Goal: Information Seeking & Learning: Learn about a topic

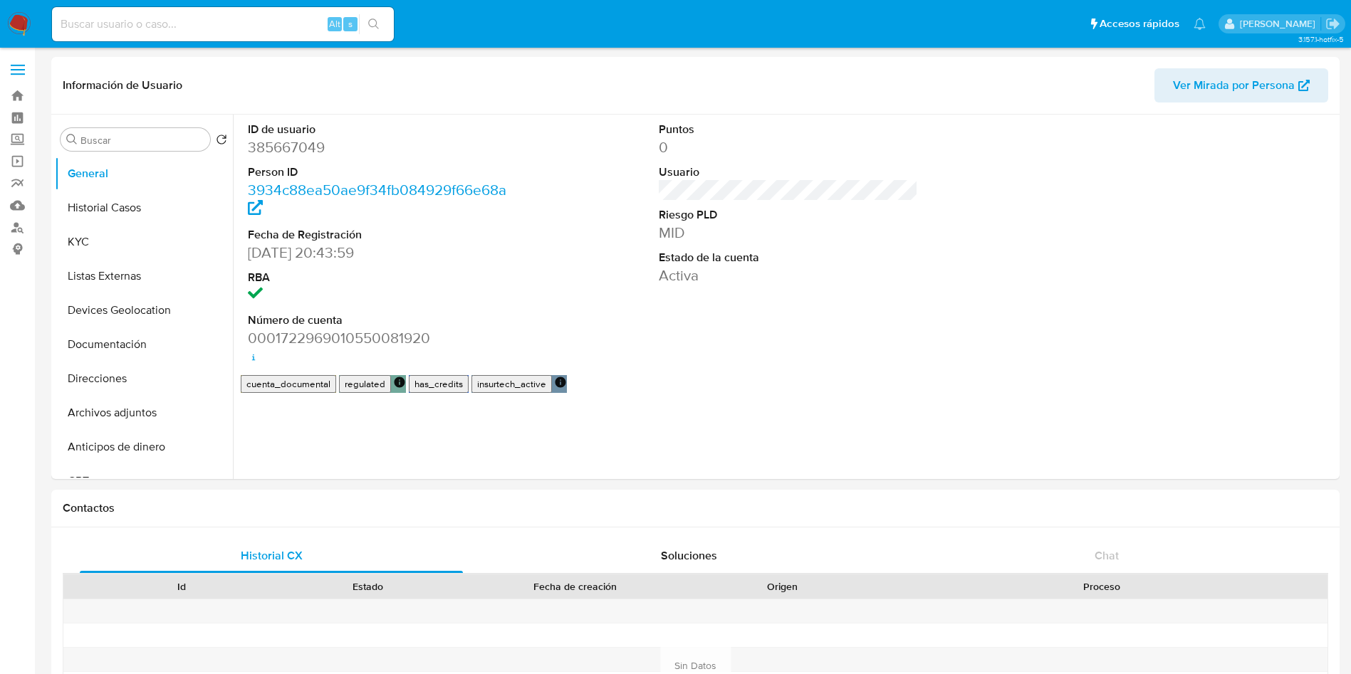
select select "10"
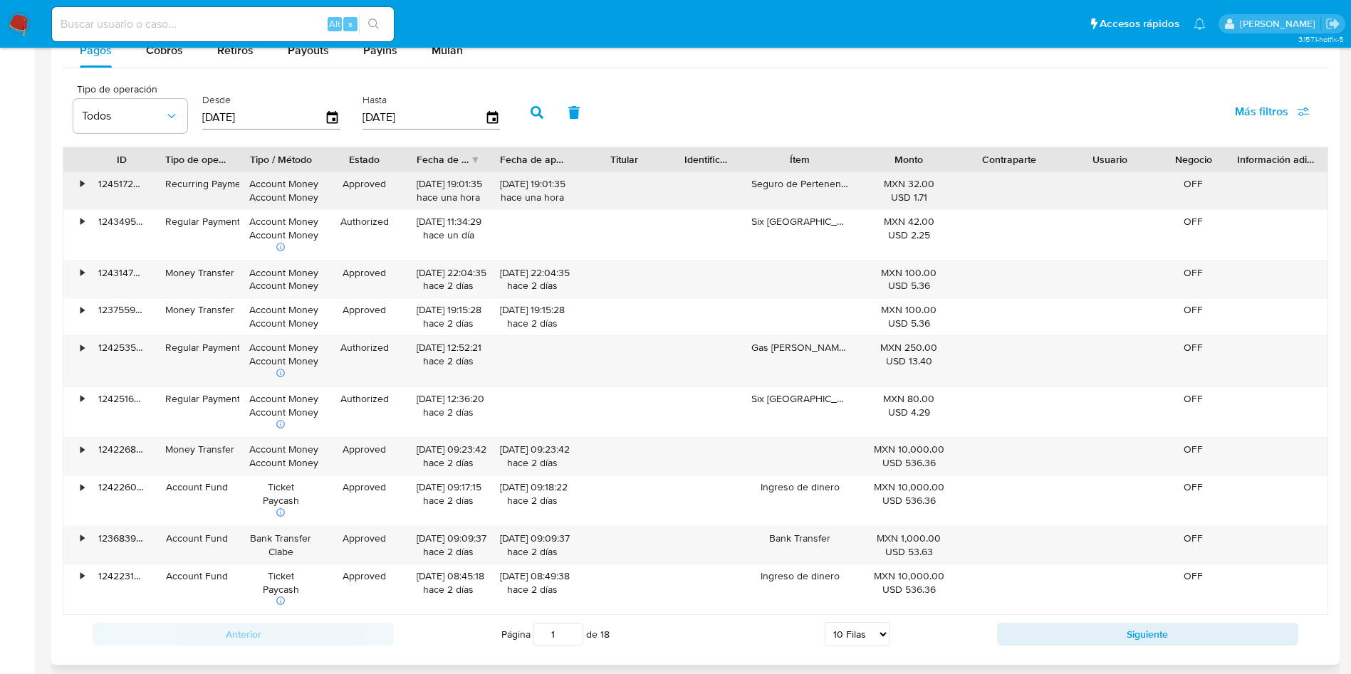
scroll to position [1282, 0]
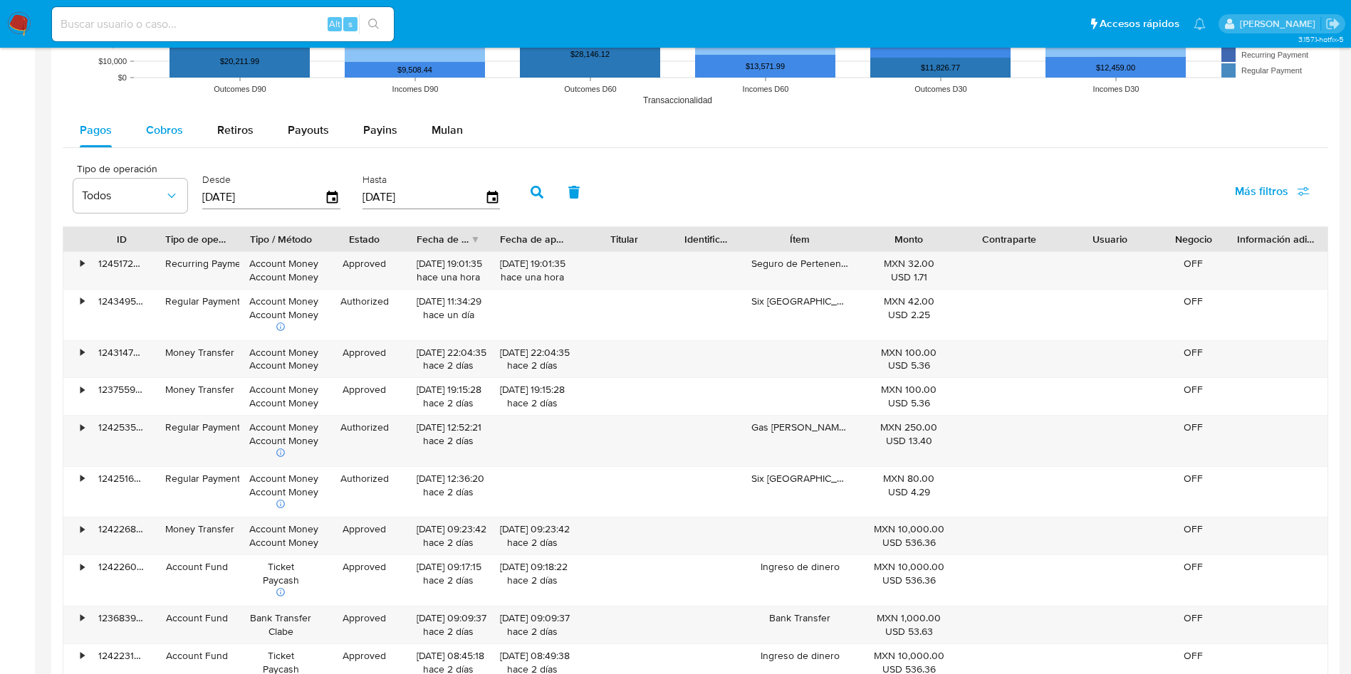
click at [163, 125] on span "Cobros" at bounding box center [164, 130] width 37 height 16
select select "10"
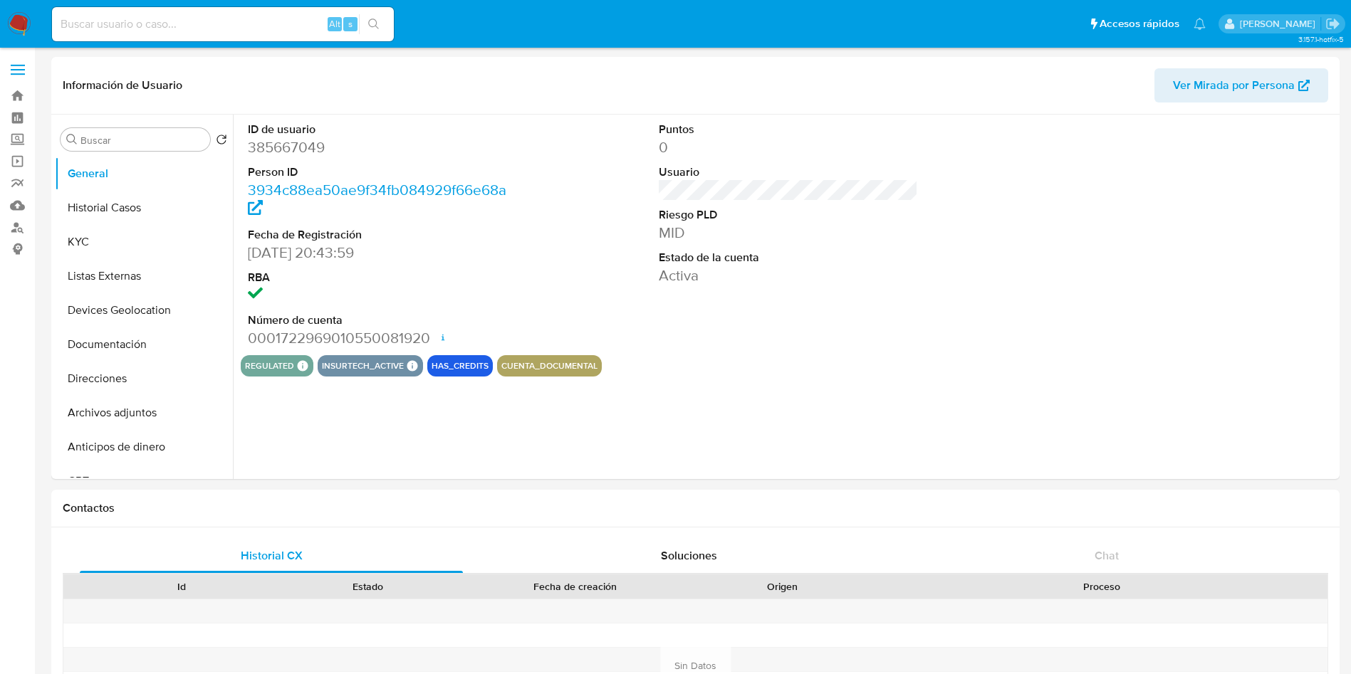
select select "10"
click at [180, 24] on input at bounding box center [223, 24] width 342 height 19
paste input "312482558"
type input "312482558"
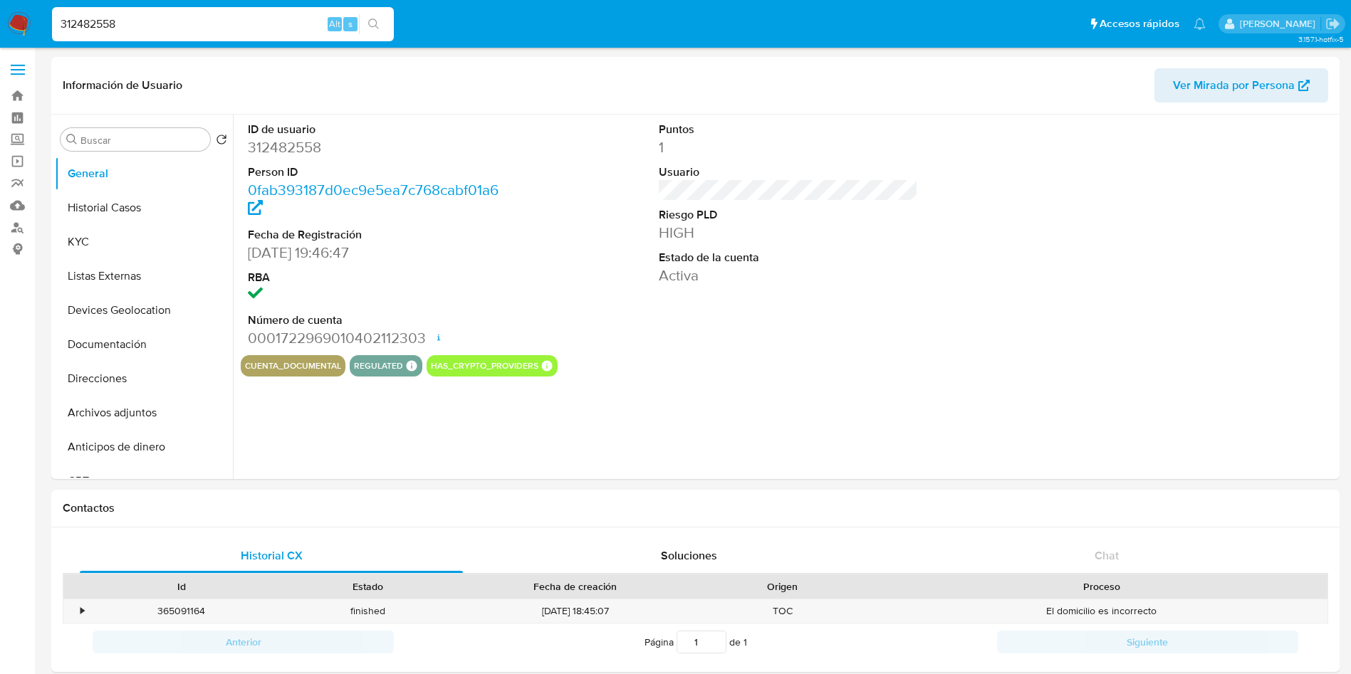
select select "10"
click at [906, 403] on div "ID de usuario 312482558 Person ID 0fab393187d0ec9e5ea7c768cabf01a6 Fecha de Reg…" at bounding box center [784, 297] width 1103 height 365
click at [137, 217] on button "Historial Casos" at bounding box center [138, 208] width 167 height 34
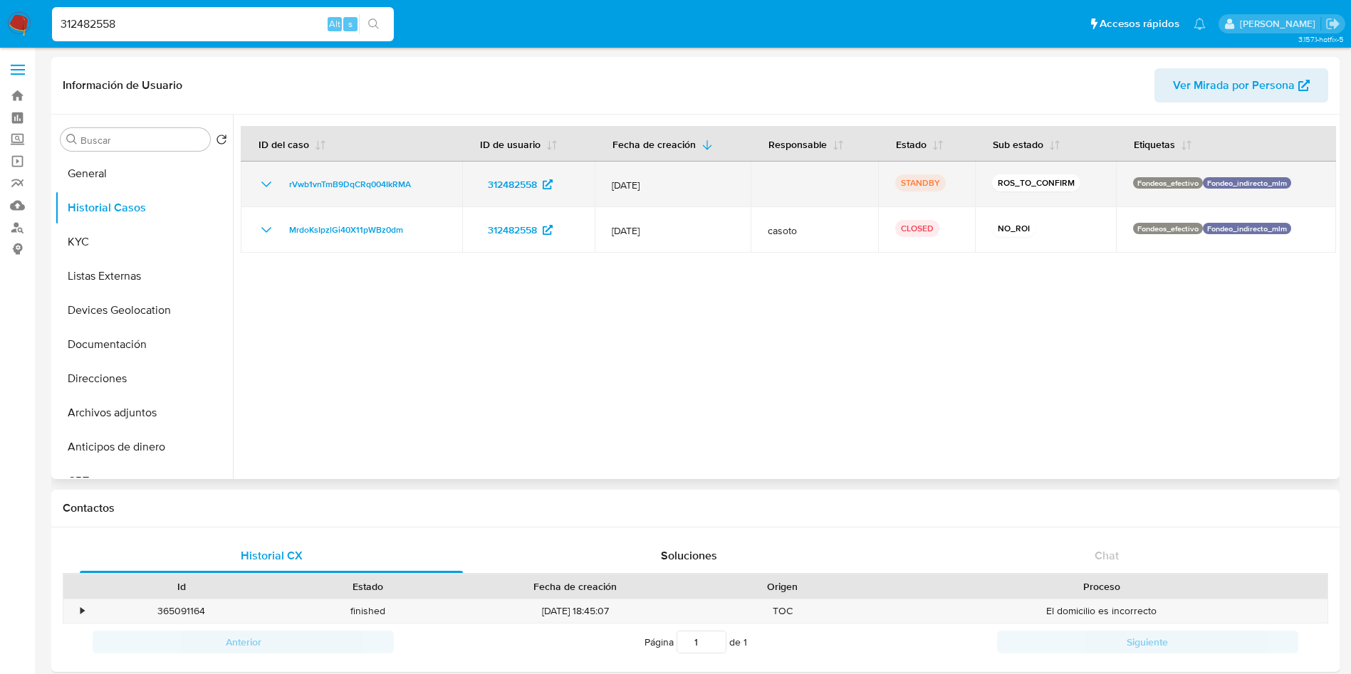
click at [260, 179] on icon "Mostrar/Ocultar" at bounding box center [266, 184] width 17 height 17
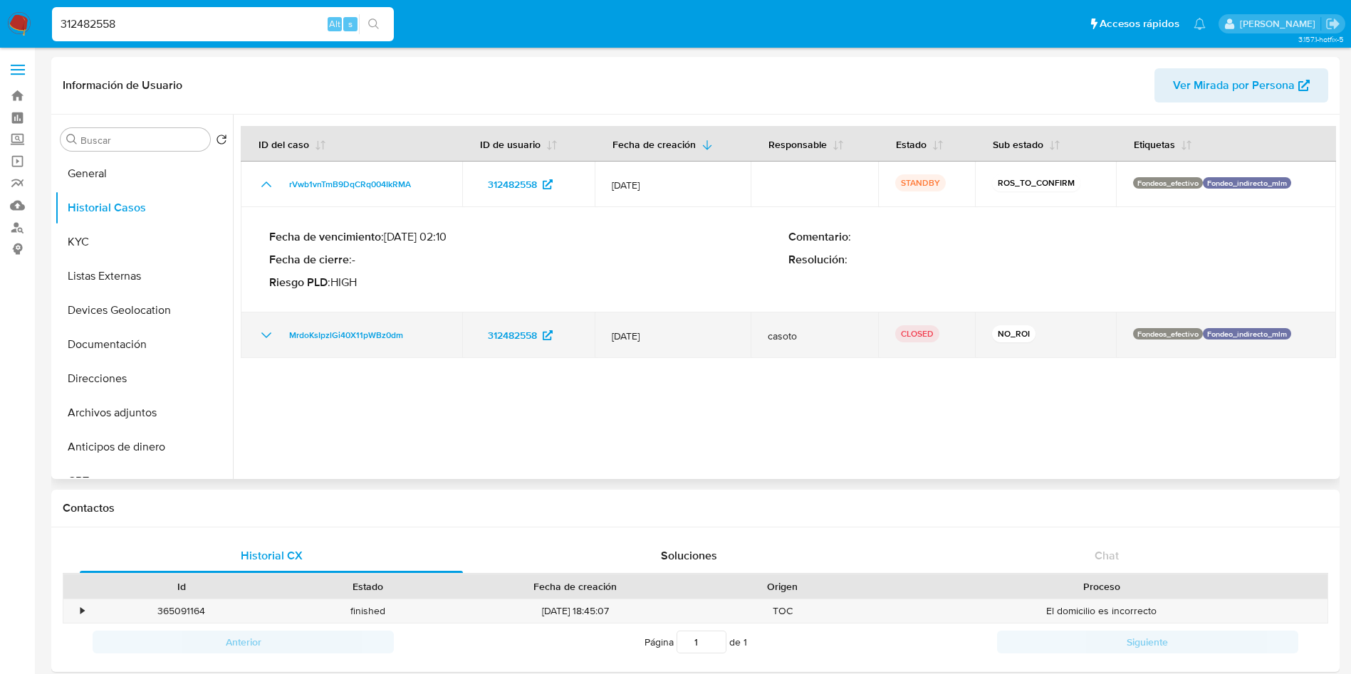
click at [262, 331] on icon "Mostrar/Ocultar" at bounding box center [266, 335] width 17 height 17
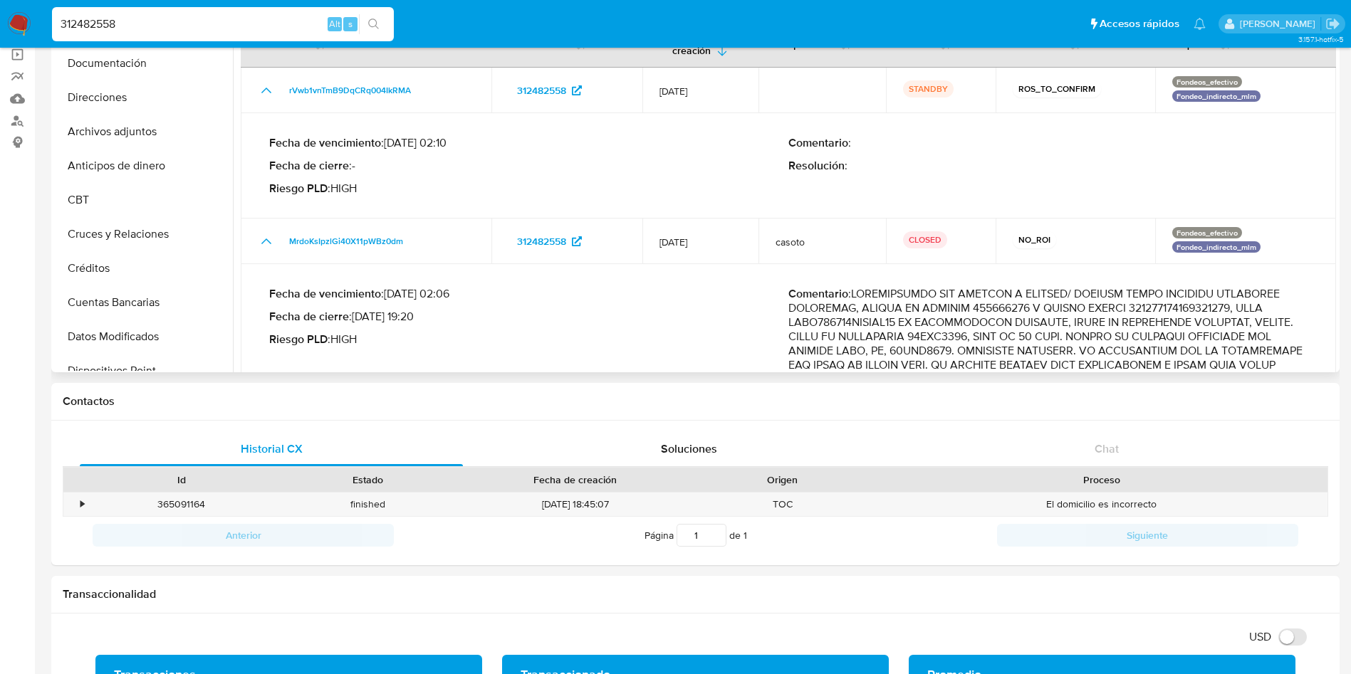
scroll to position [68, 0]
click at [146, 226] on button "Archivos adjuntos" at bounding box center [138, 238] width 167 height 34
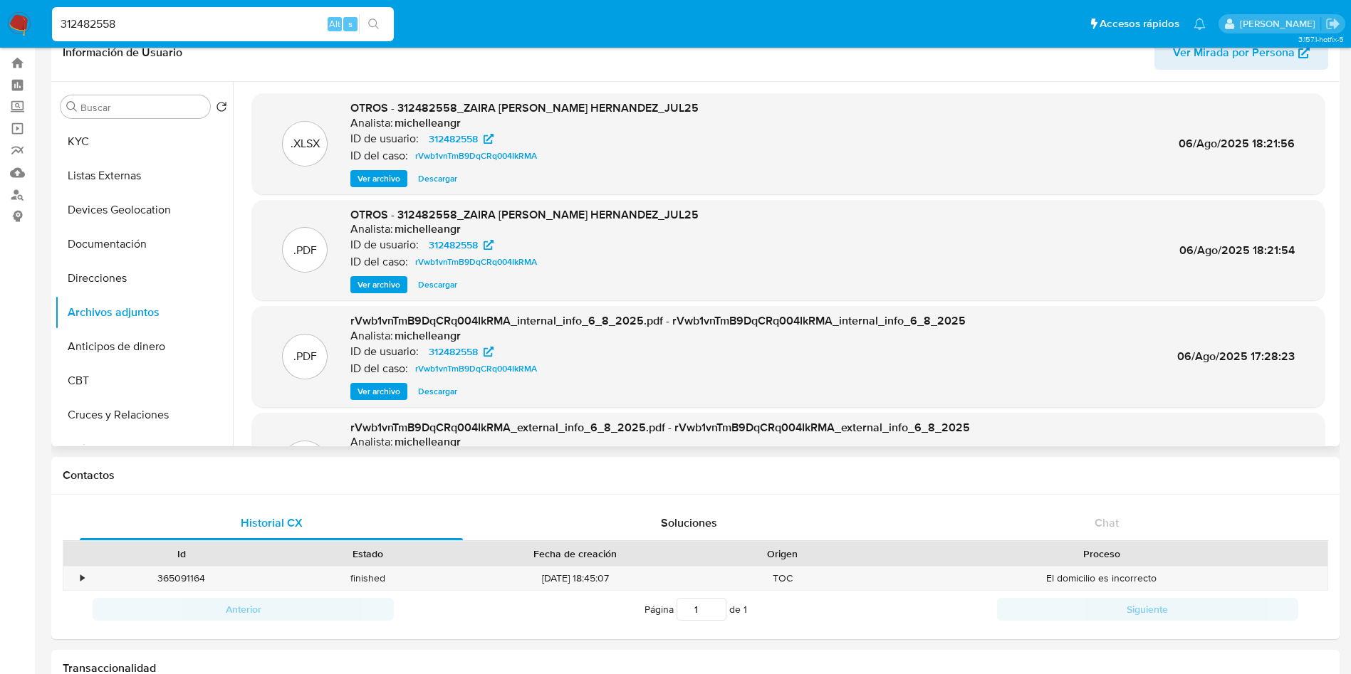
scroll to position [0, 0]
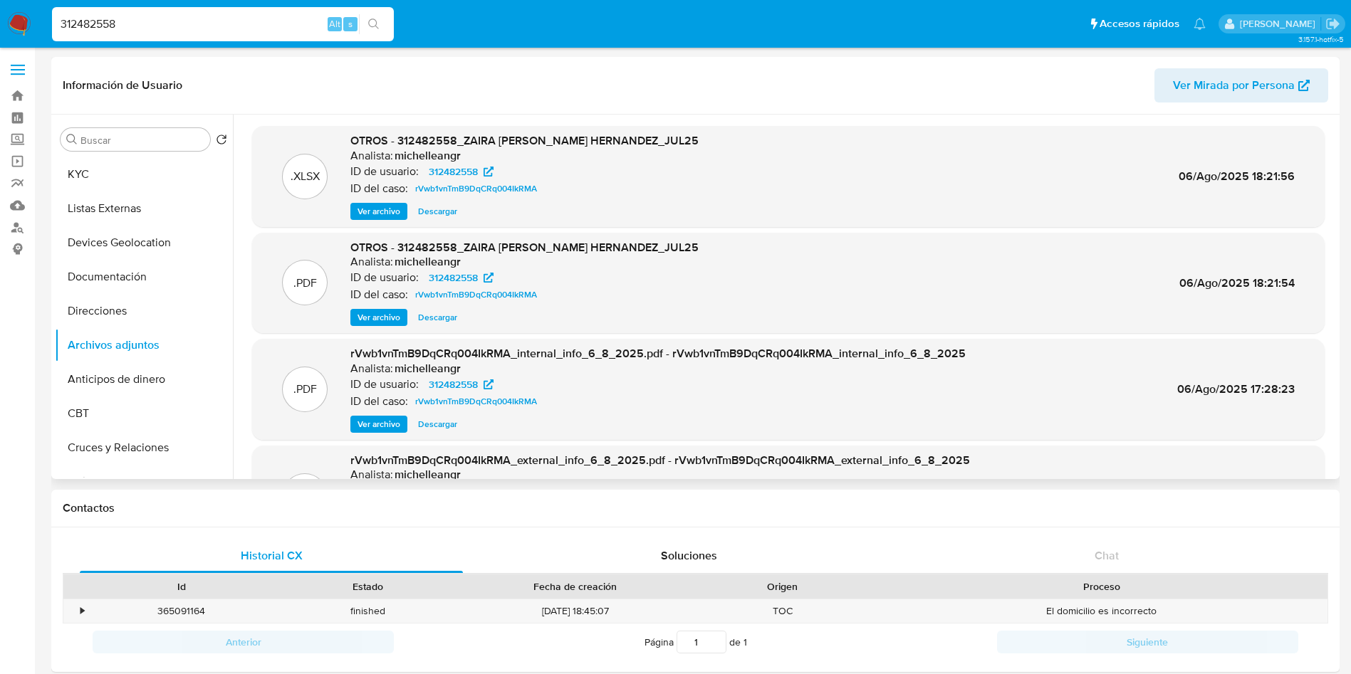
click at [426, 310] on span "Descargar" at bounding box center [437, 317] width 39 height 14
click at [426, 310] on div "Ver archivo Descargar" at bounding box center [524, 317] width 348 height 17
click at [130, 203] on button "Historial Casos" at bounding box center [138, 208] width 167 height 34
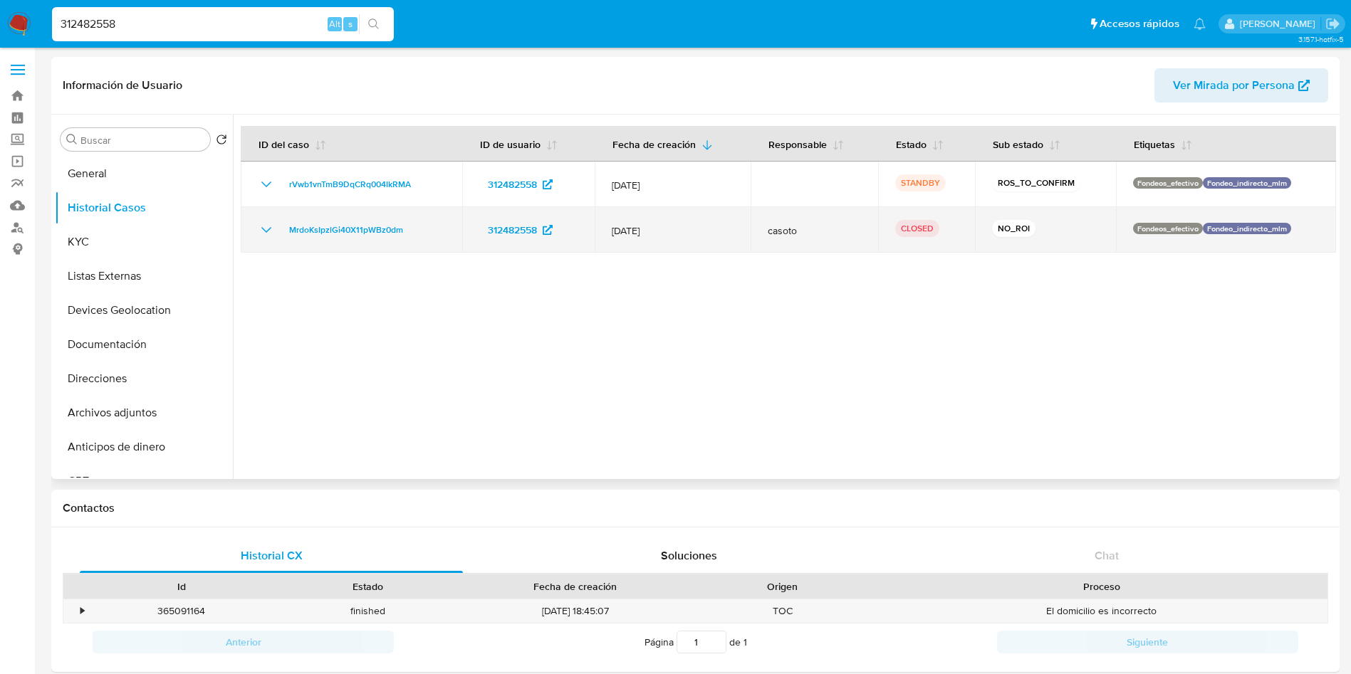
drag, startPoint x: 685, startPoint y: 229, endPoint x: 600, endPoint y: 229, distance: 84.7
click at [600, 229] on td "[DATE]" at bounding box center [673, 230] width 156 height 46
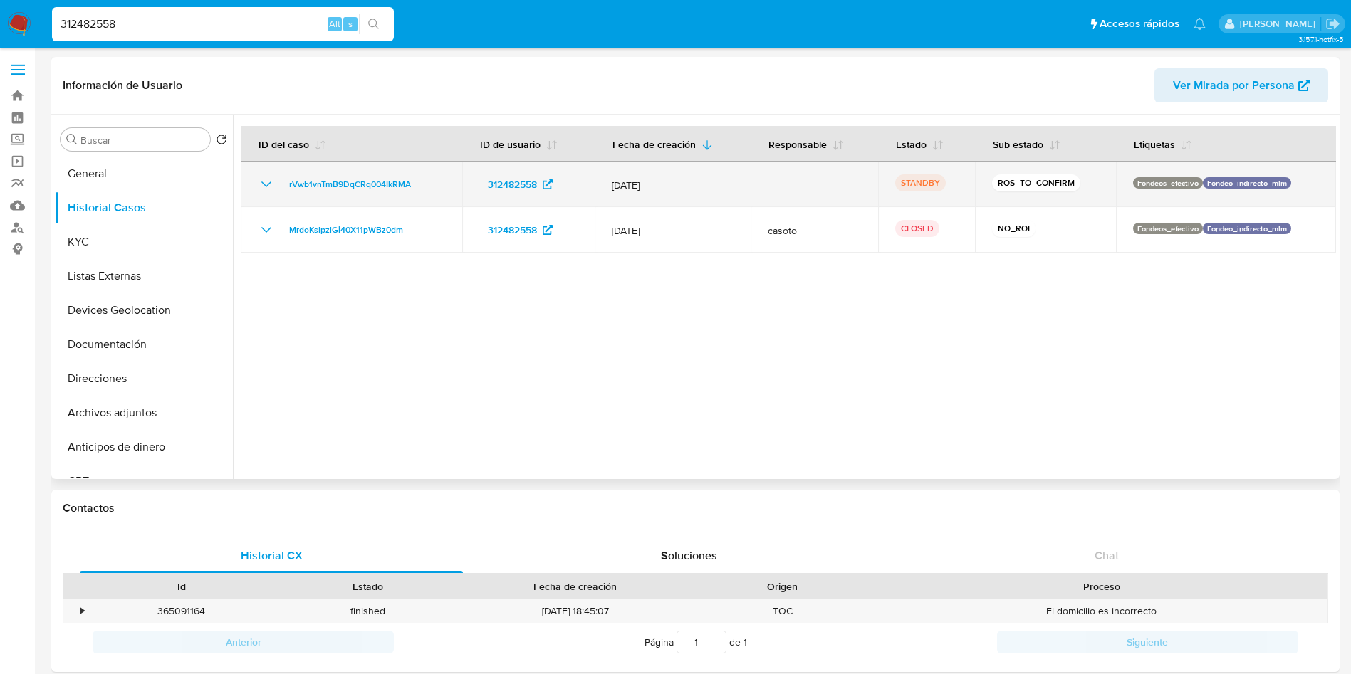
drag, startPoint x: 667, startPoint y: 189, endPoint x: 633, endPoint y: 187, distance: 34.2
click at [609, 186] on td "[DATE]" at bounding box center [673, 185] width 156 height 46
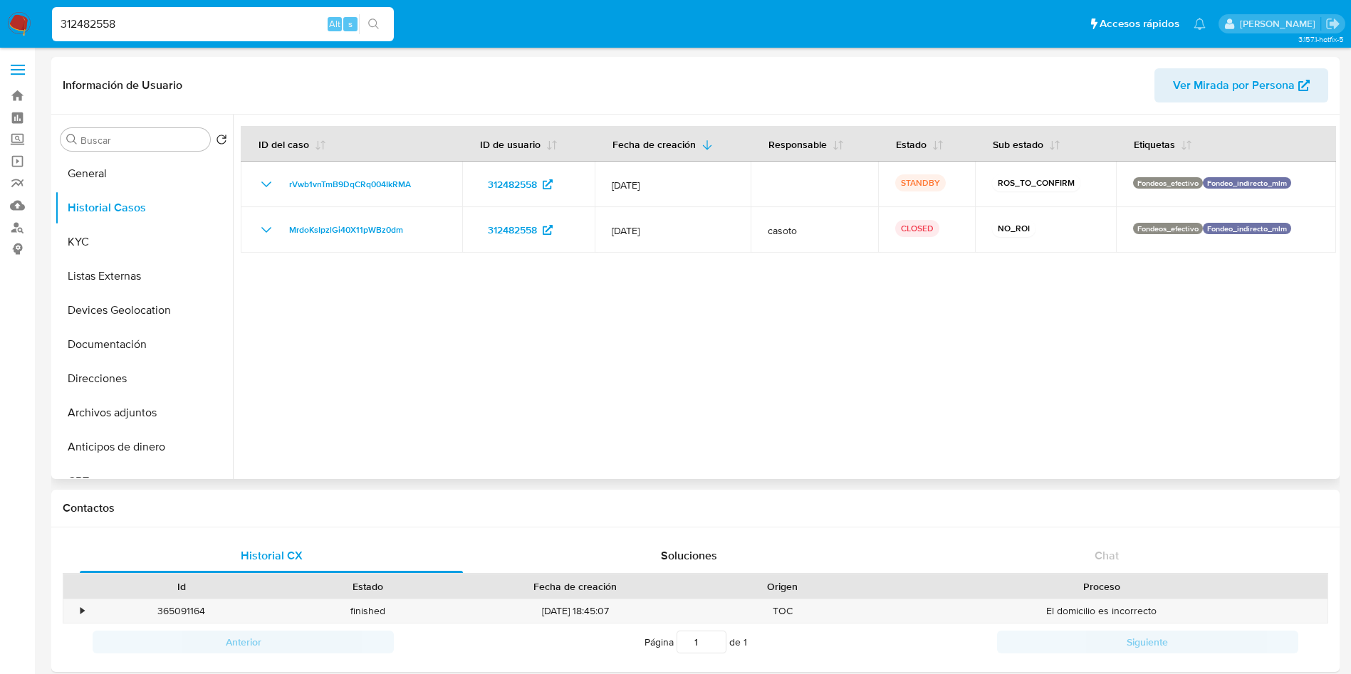
click at [298, 379] on div at bounding box center [784, 297] width 1103 height 365
click at [122, 225] on button "KYC" at bounding box center [138, 242] width 167 height 34
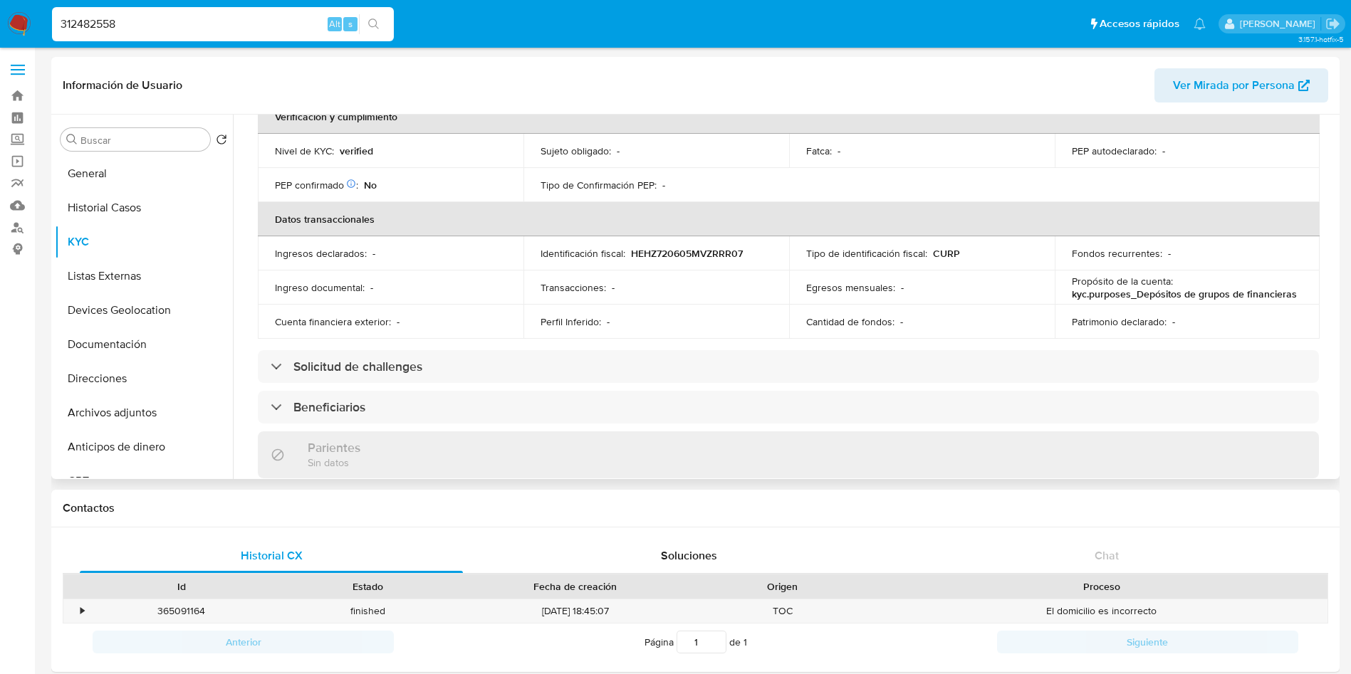
scroll to position [354, 0]
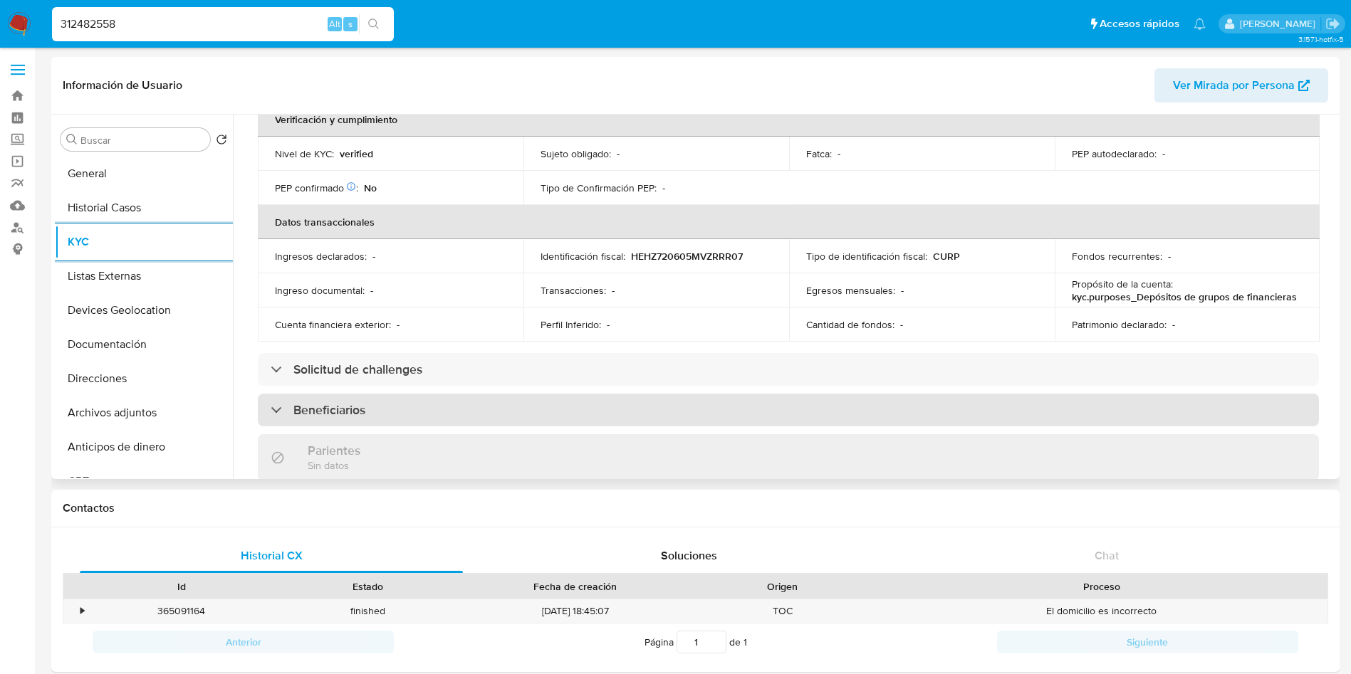
click at [361, 414] on h3 "Beneficiarios" at bounding box center [329, 410] width 72 height 16
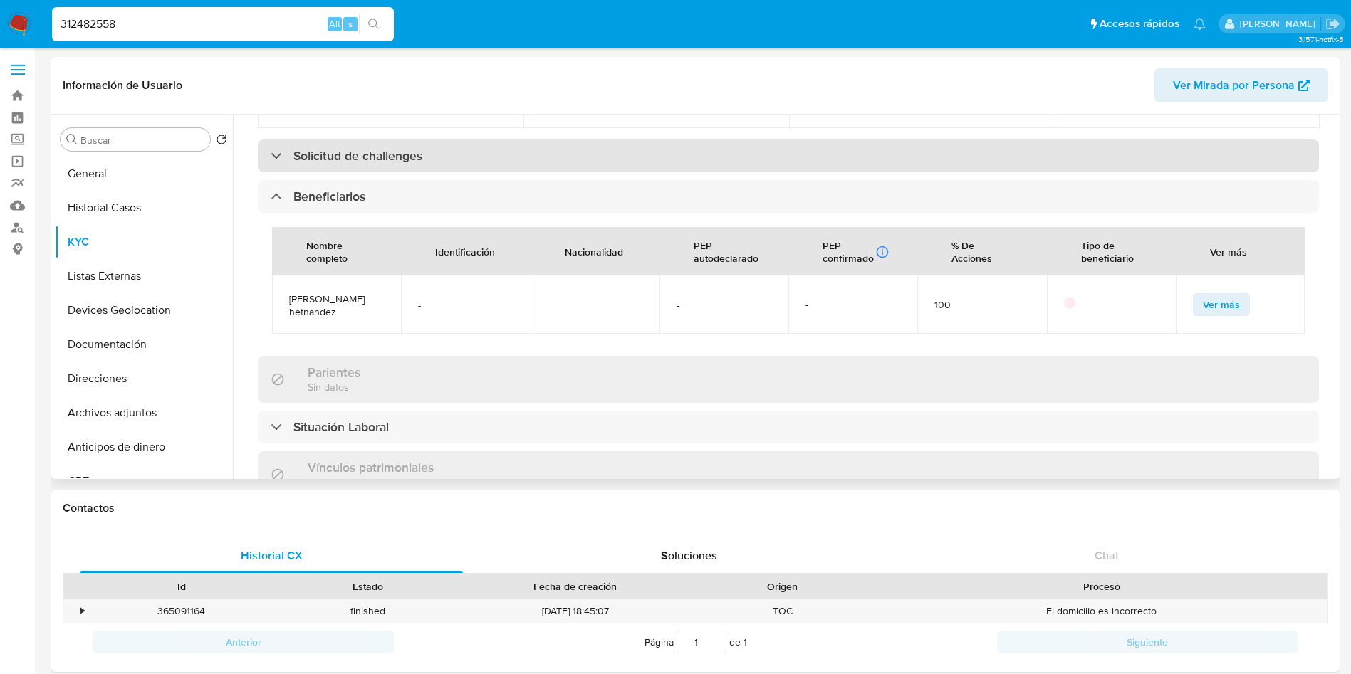
scroll to position [674, 0]
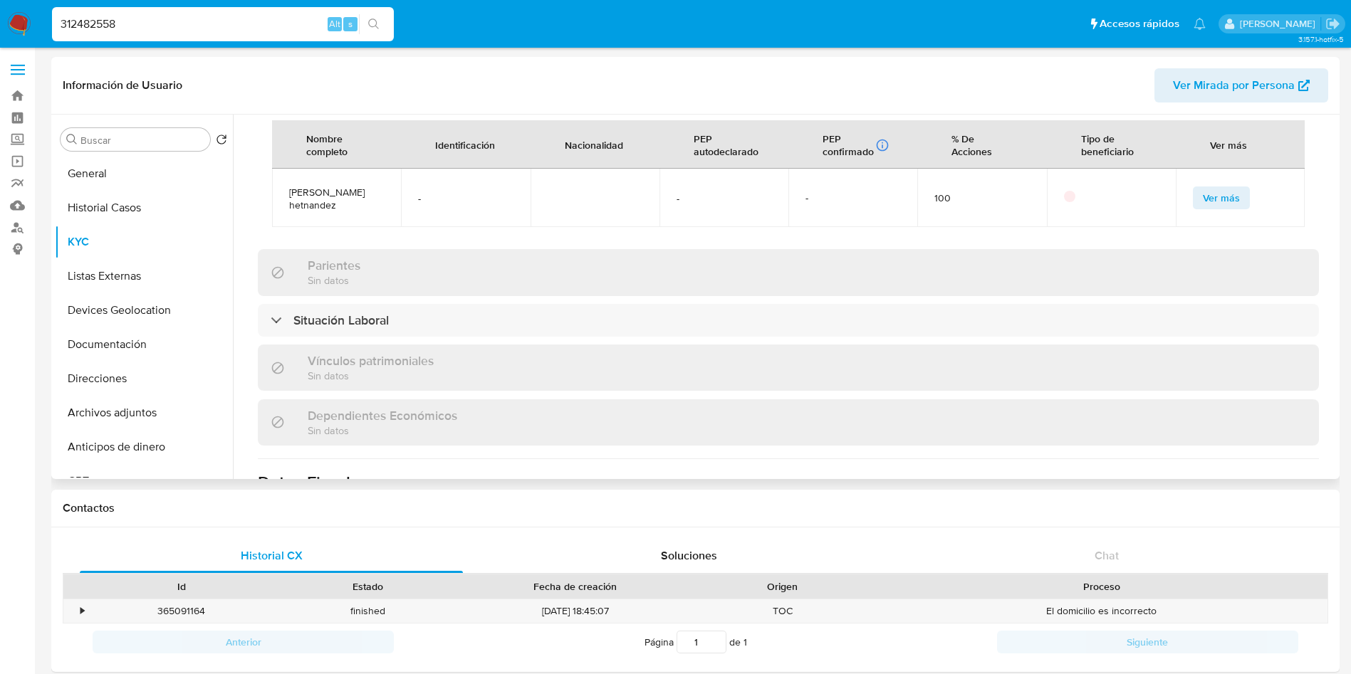
drag, startPoint x: 288, startPoint y: 193, endPoint x: 345, endPoint y: 203, distance: 57.1
click at [345, 203] on td "[PERSON_NAME] hetnandez" at bounding box center [336, 198] width 129 height 58
copy span "[PERSON_NAME] hetnandez"
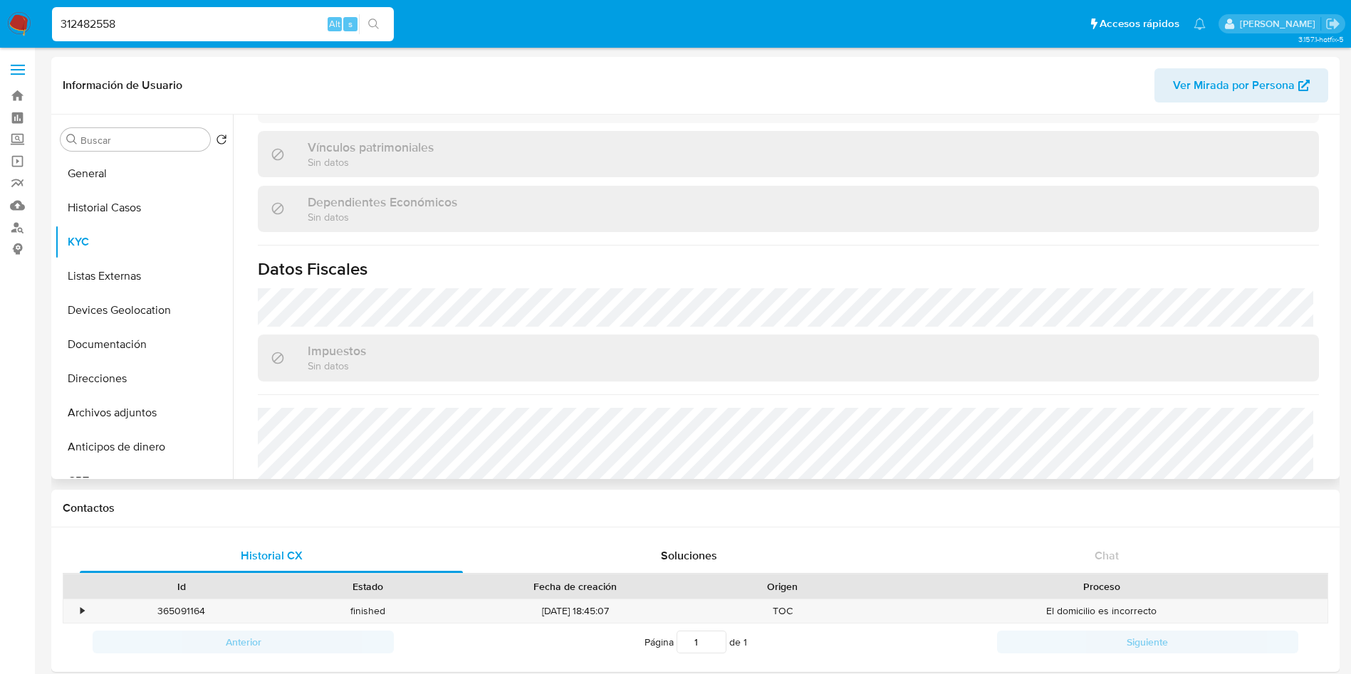
scroll to position [988, 0]
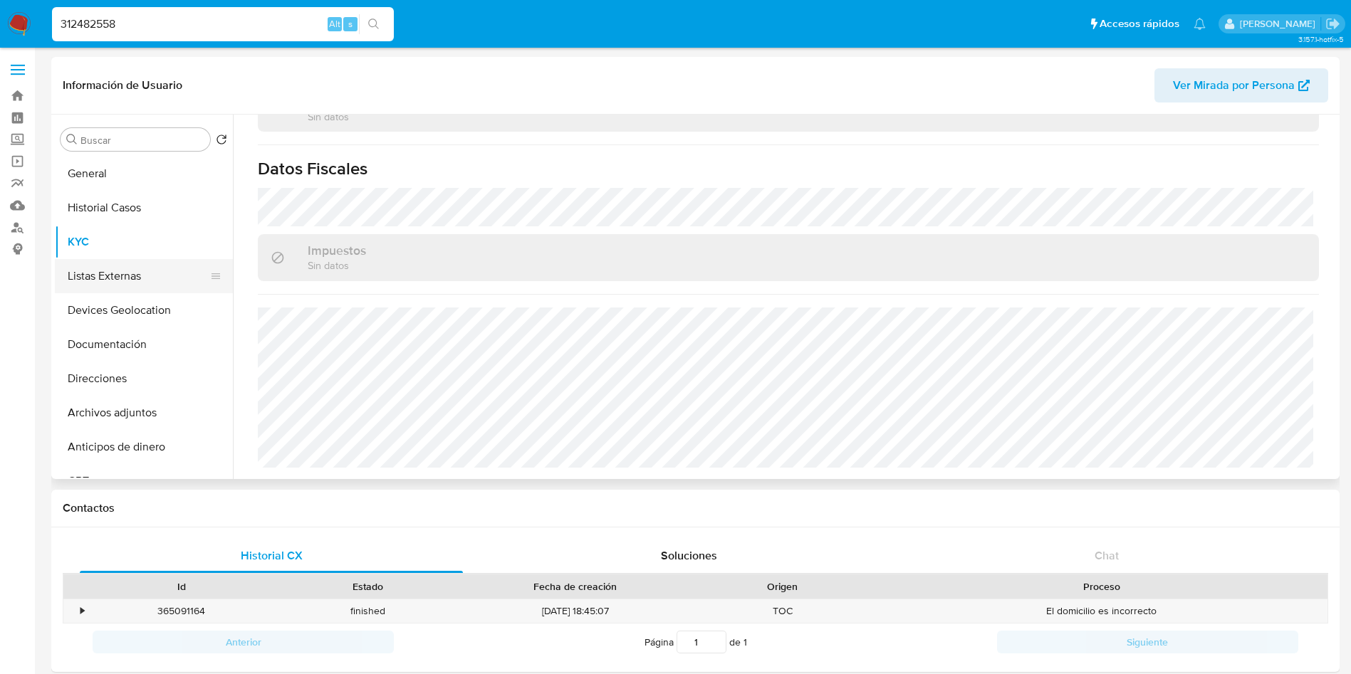
click at [104, 276] on button "Listas Externas" at bounding box center [138, 276] width 167 height 34
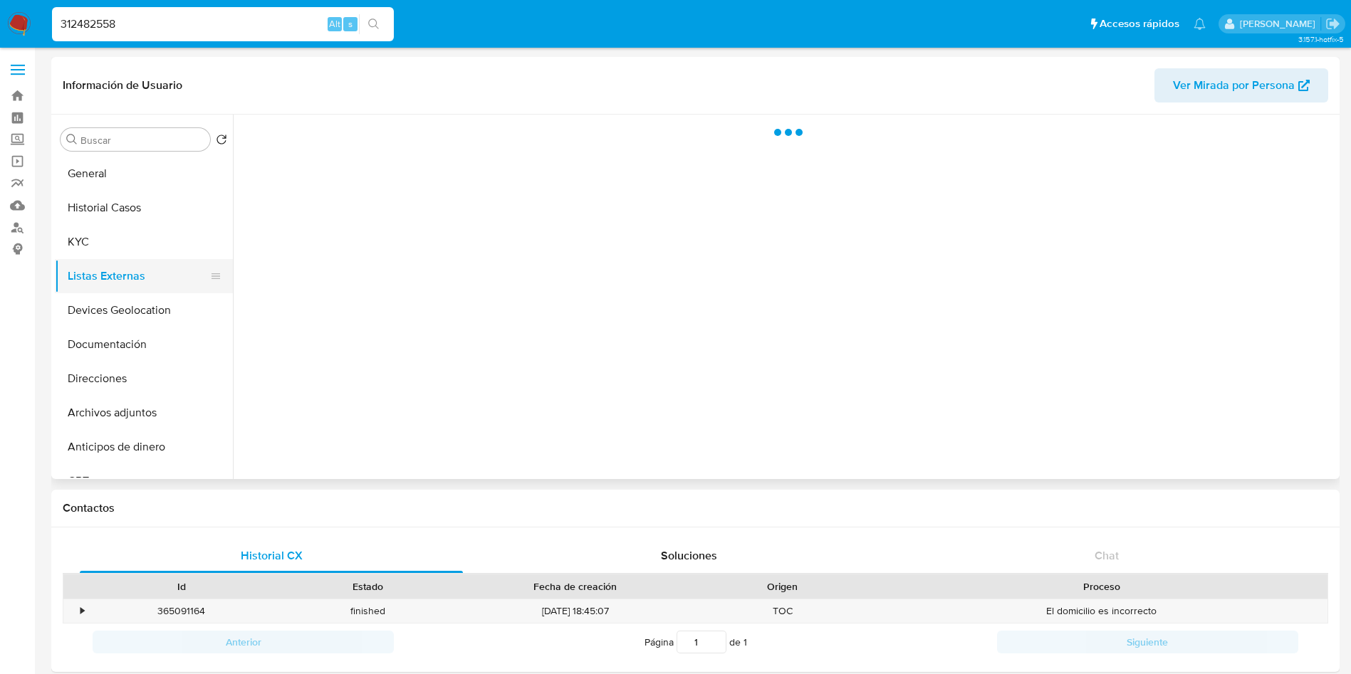
scroll to position [0, 0]
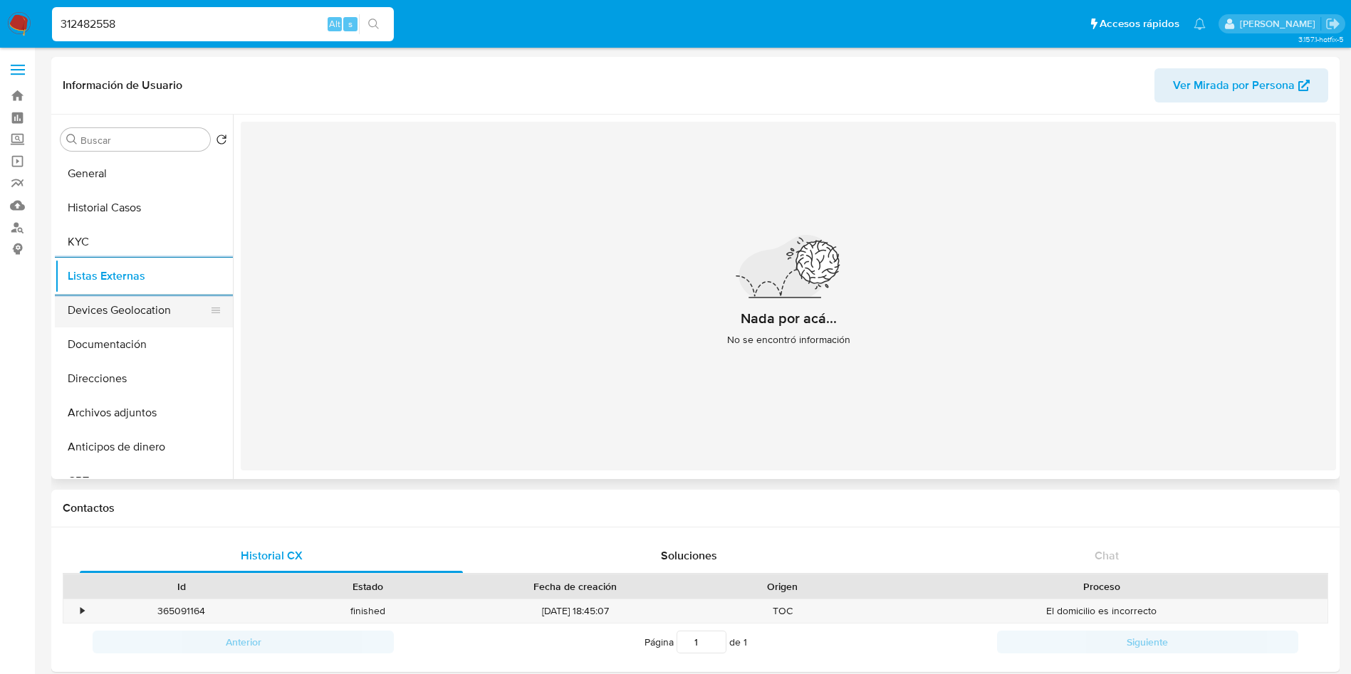
click at [135, 293] on button "Devices Geolocation" at bounding box center [138, 310] width 167 height 34
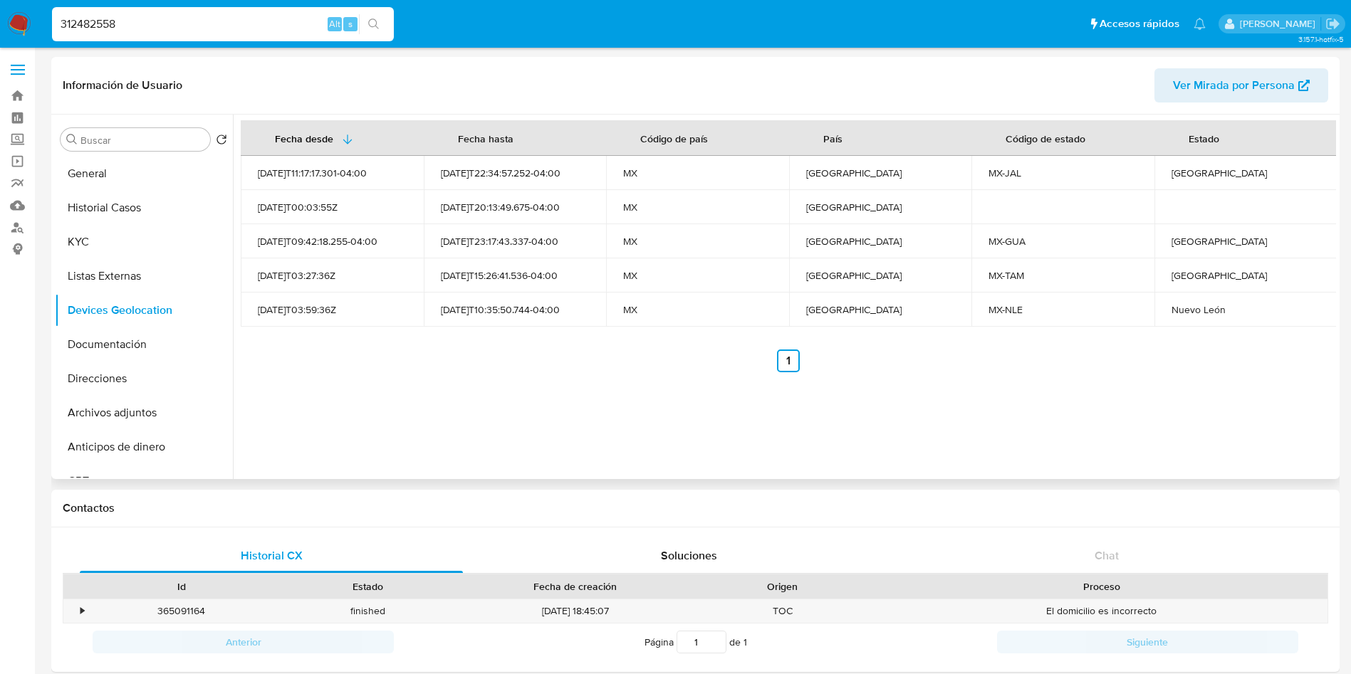
drag, startPoint x: 80, startPoint y: 354, endPoint x: 1090, endPoint y: 359, distance: 1010.3
click at [80, 353] on button "Documentación" at bounding box center [144, 345] width 178 height 34
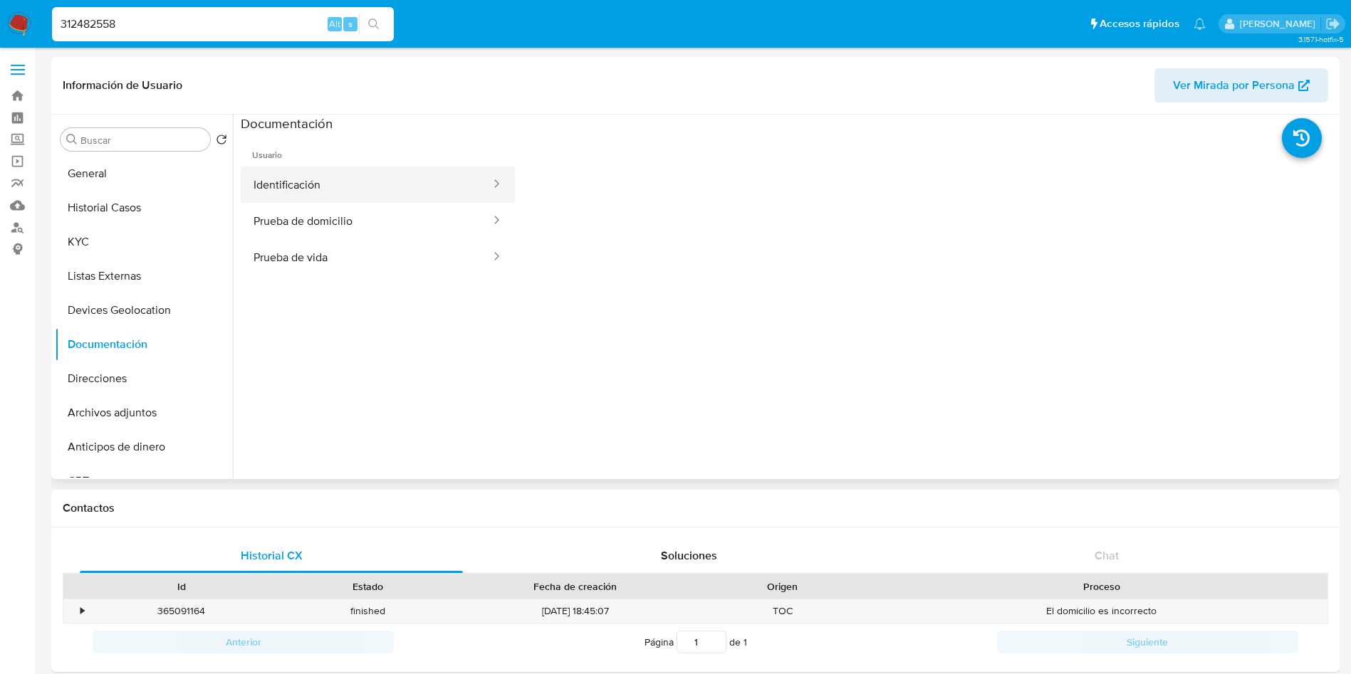
click at [310, 172] on button "Identificación" at bounding box center [366, 185] width 251 height 36
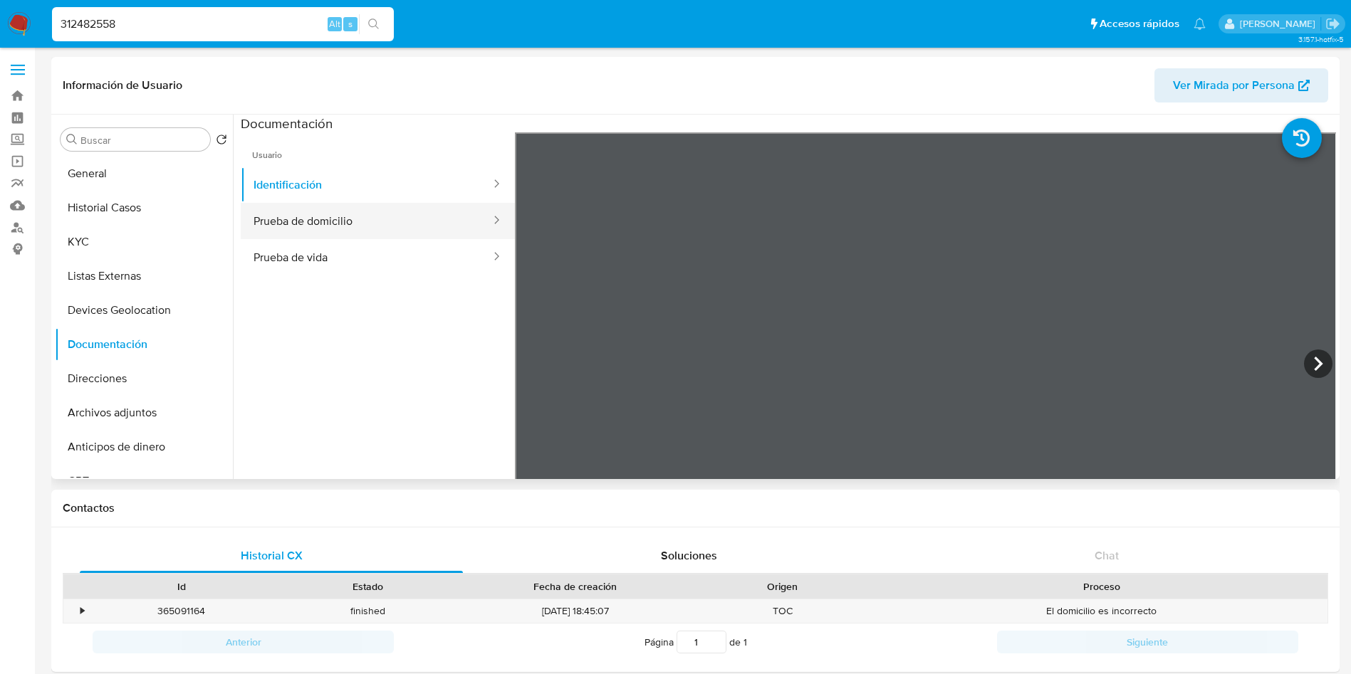
click at [317, 216] on button "Prueba de domicilio" at bounding box center [366, 221] width 251 height 36
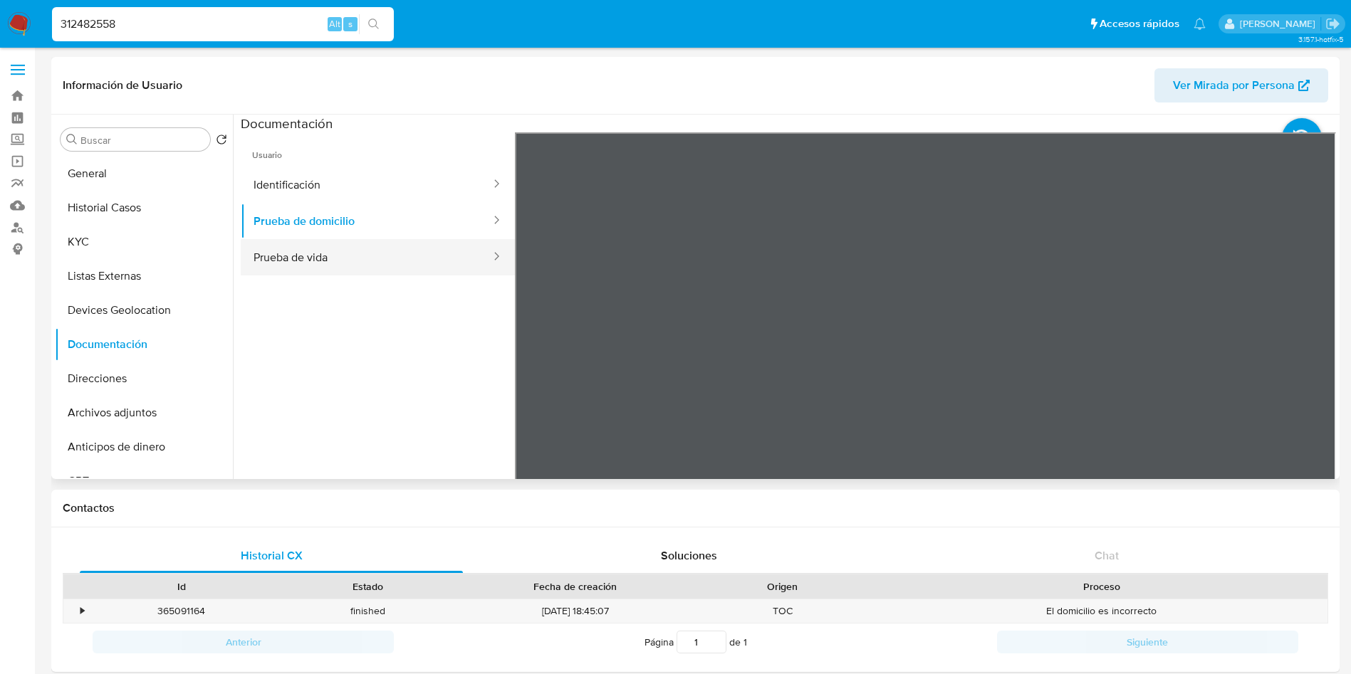
click at [337, 263] on button "Prueba de vida" at bounding box center [366, 257] width 251 height 36
click at [115, 372] on button "Direcciones" at bounding box center [138, 379] width 167 height 34
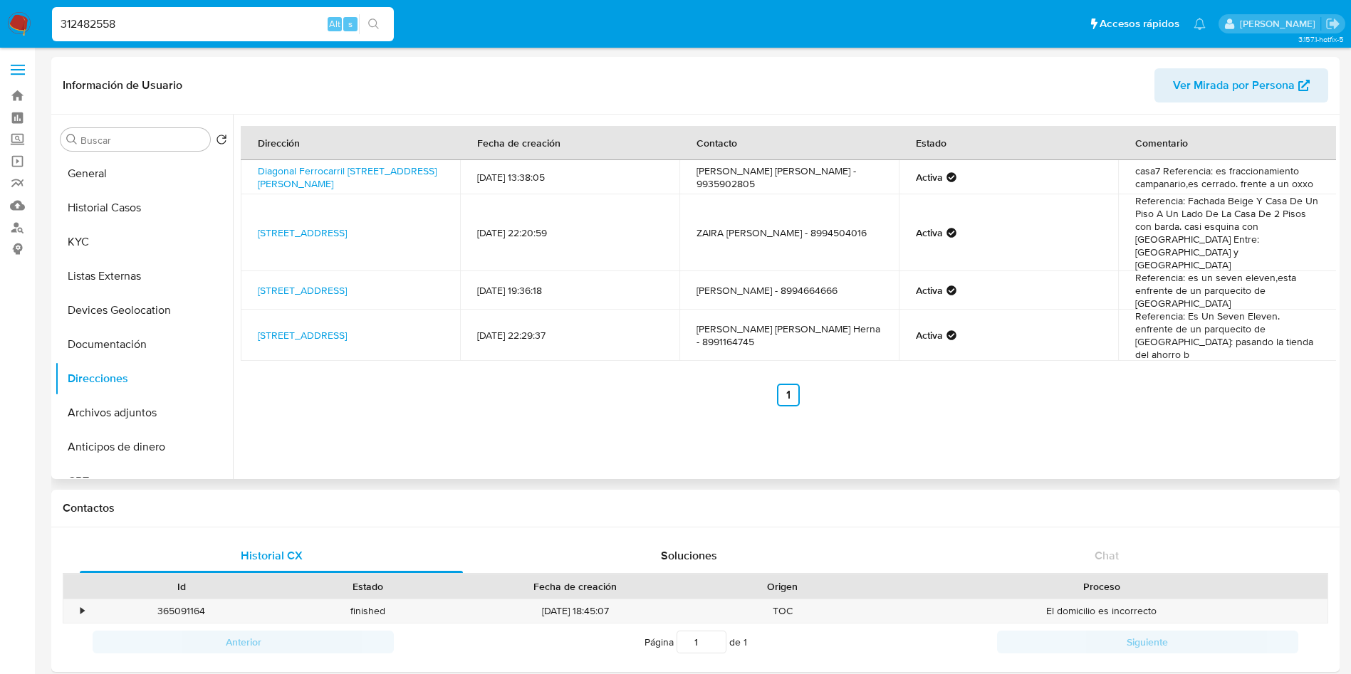
click at [592, 399] on div "Dirección Fecha de creación Contacto Estado Comentario Diagonal [STREET_ADDRESS…" at bounding box center [784, 297] width 1103 height 365
click at [98, 409] on button "Archivos adjuntos" at bounding box center [138, 413] width 167 height 34
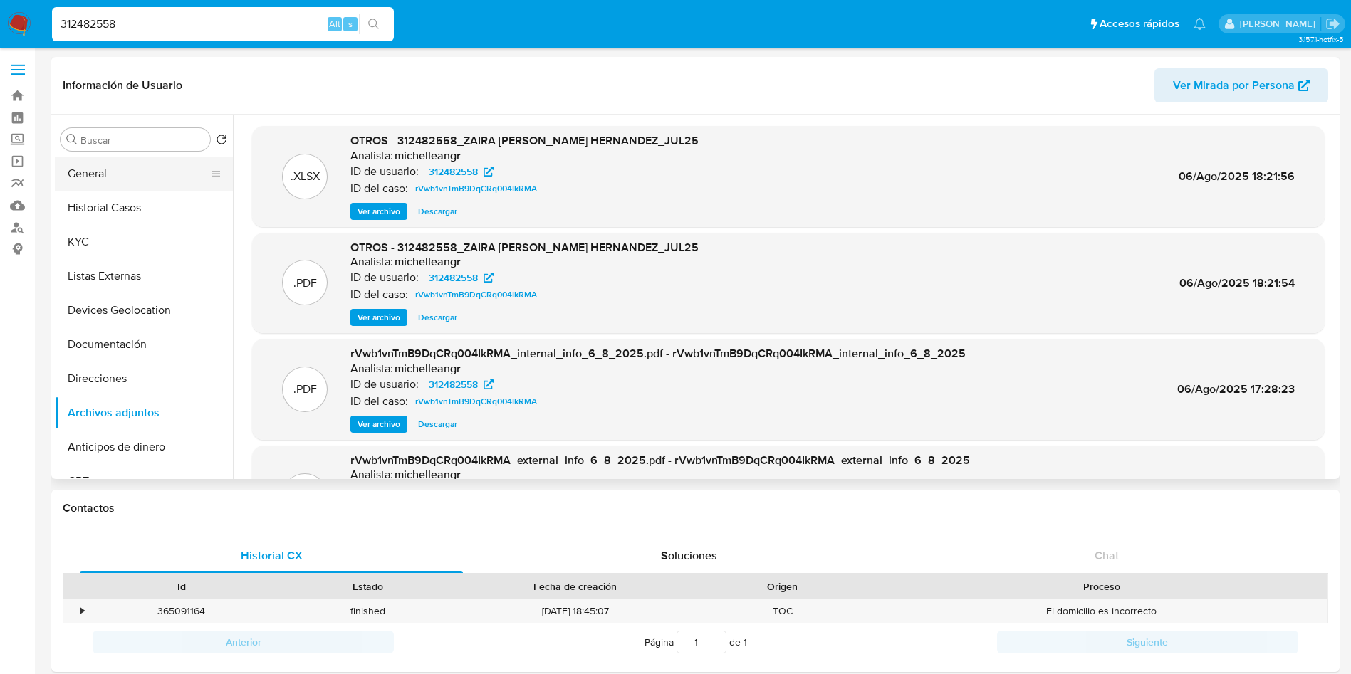
click at [127, 176] on button "General" at bounding box center [138, 174] width 167 height 34
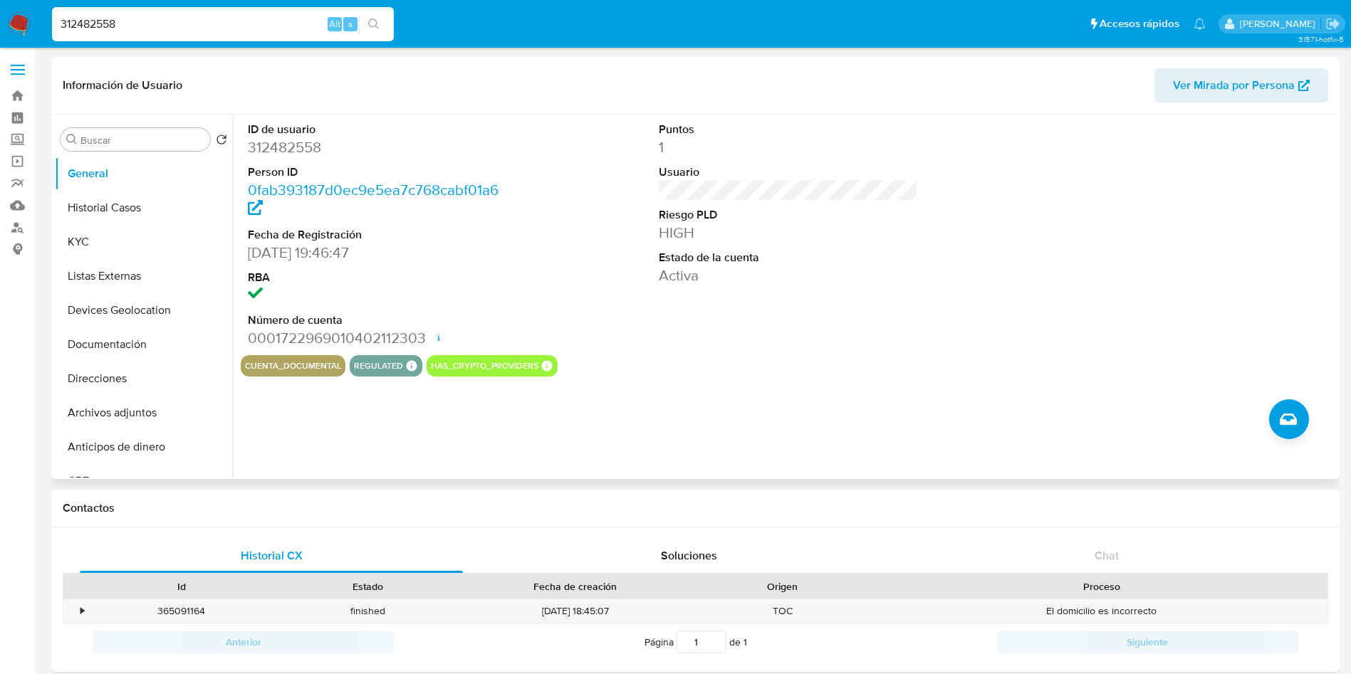
click at [892, 402] on div "ID de usuario 312482558 Person ID 0fab393187d0ec9e5ea7c768cabf01a6 Fecha de Reg…" at bounding box center [784, 297] width 1103 height 365
